Goal: Task Accomplishment & Management: Complete application form

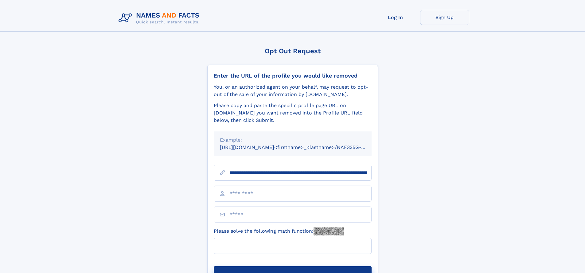
scroll to position [0, 66]
type input "**********"
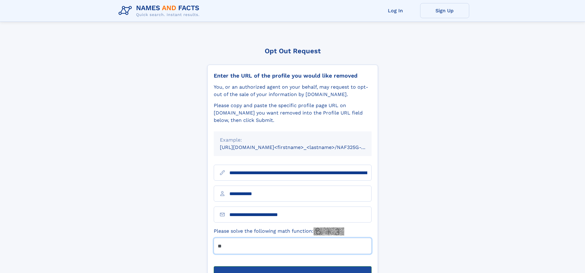
type input "**"
click at [293, 266] on button "Submit Opt Out Request" at bounding box center [293, 276] width 158 height 20
